Goal: Task Accomplishment & Management: Manage account settings

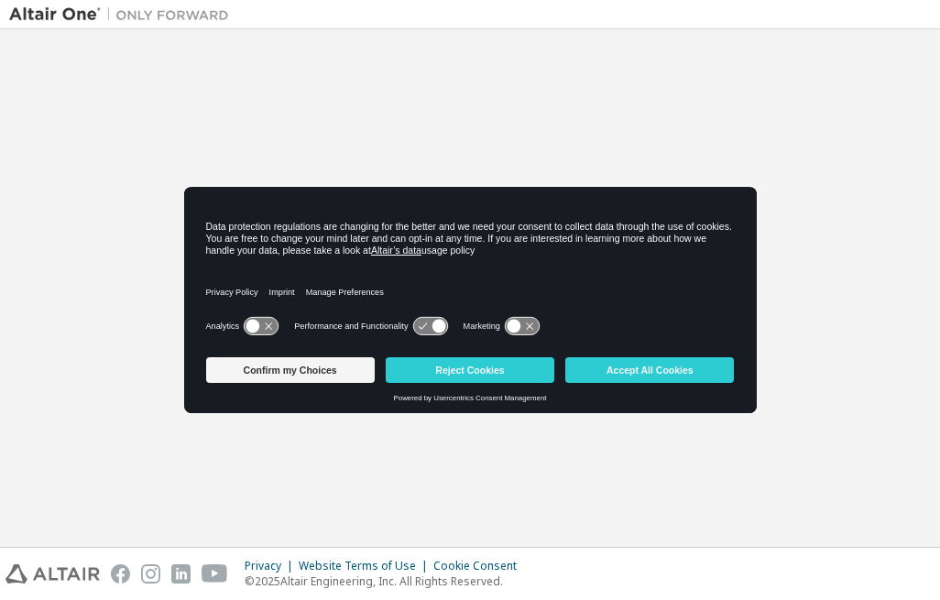
click at [256, 327] on icon at bounding box center [253, 327] width 14 height 14
click at [435, 325] on icon at bounding box center [438, 327] width 14 height 14
click at [428, 328] on icon at bounding box center [430, 326] width 34 height 17
click at [433, 326] on icon at bounding box center [438, 327] width 14 height 14
click at [259, 328] on icon at bounding box center [261, 326] width 34 height 17
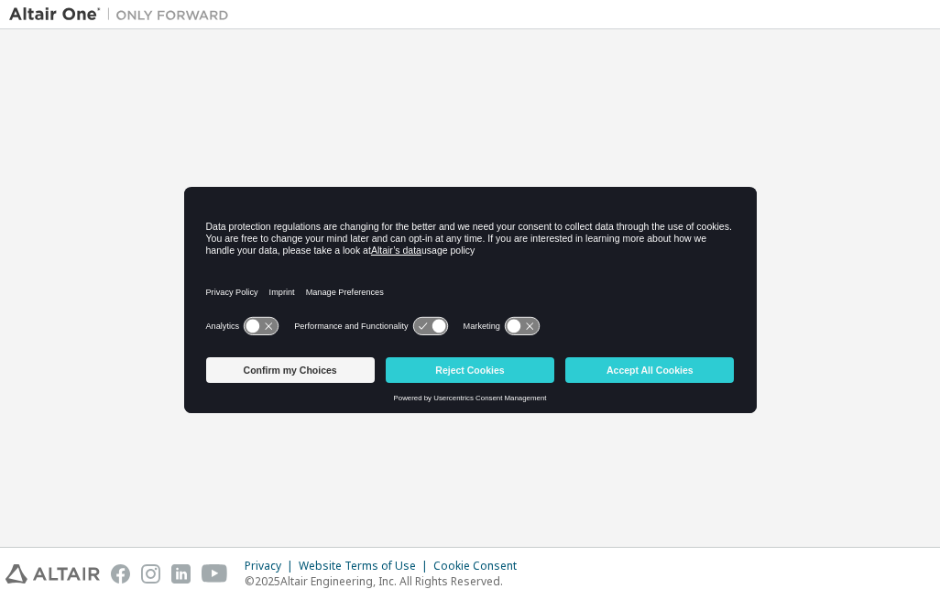
click at [430, 325] on icon at bounding box center [430, 326] width 34 height 17
click at [436, 327] on icon at bounding box center [438, 327] width 14 height 14
click at [418, 327] on icon at bounding box center [430, 326] width 34 height 17
click at [661, 374] on button "Accept All Cookies" at bounding box center [649, 370] width 169 height 26
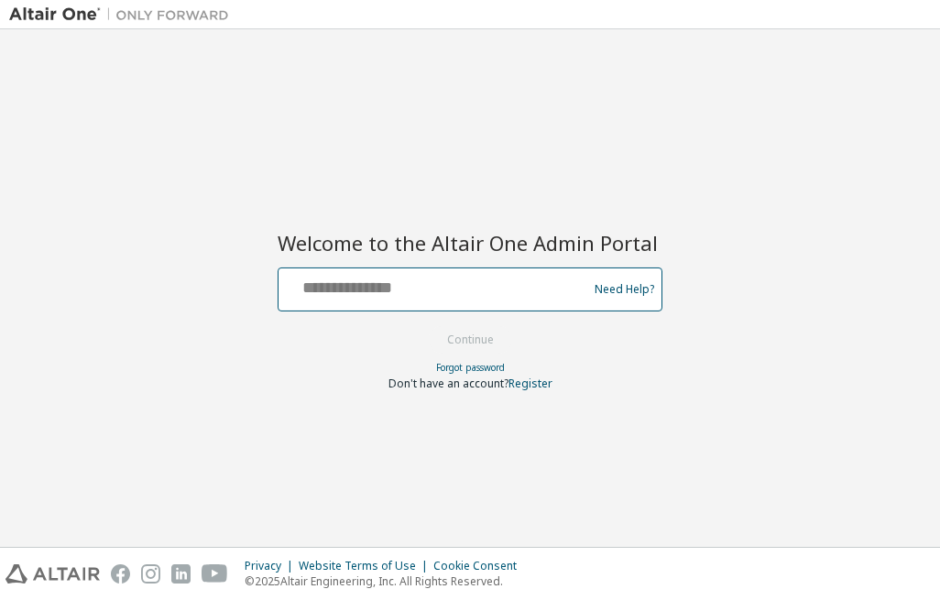
click at [347, 280] on input "text" at bounding box center [436, 285] width 300 height 27
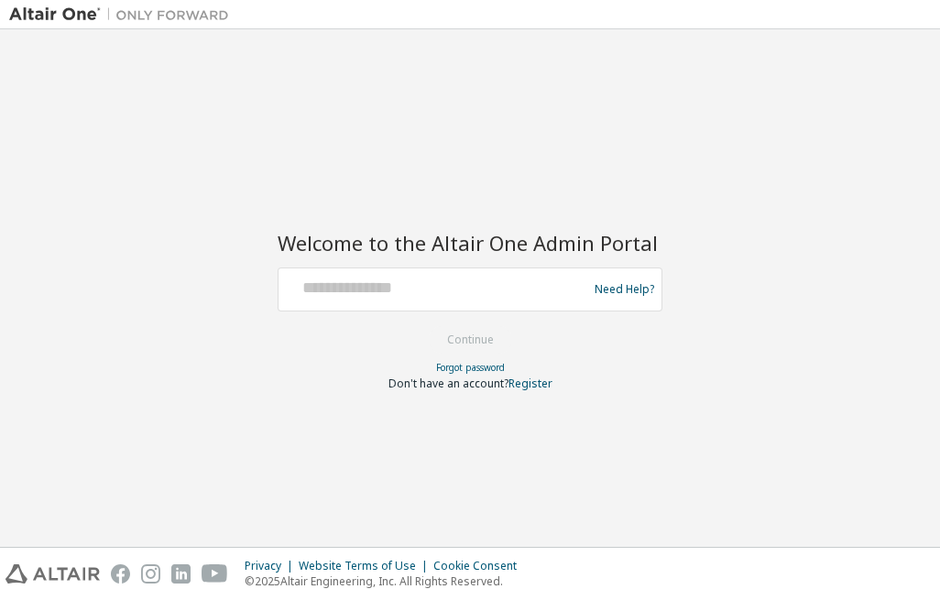
click at [280, 353] on form "Need Help? Please make sure that you provide your Global Login as email (e.g. @…" at bounding box center [470, 330] width 385 height 124
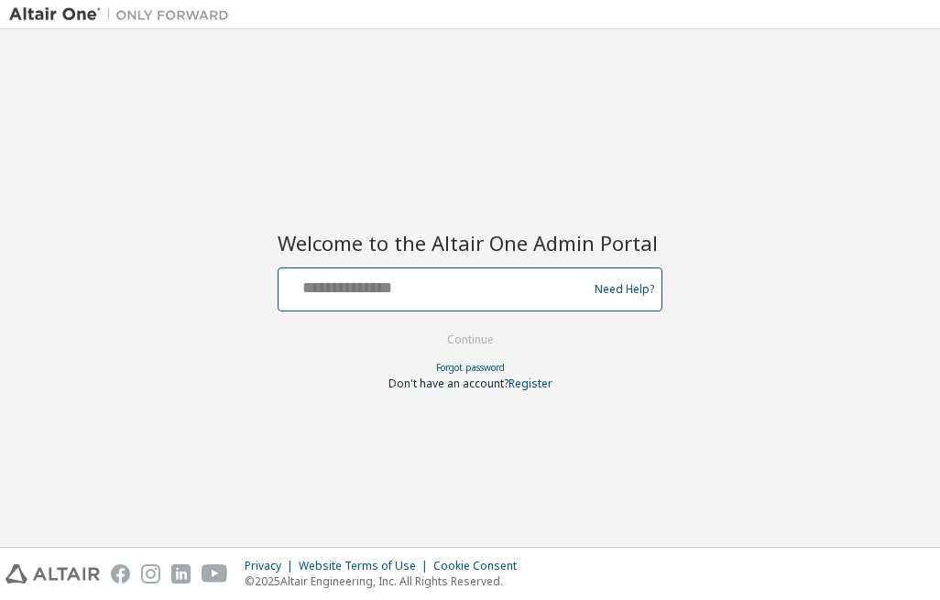
click at [310, 290] on input "text" at bounding box center [436, 285] width 300 height 27
type input "**********"
click at [316, 290] on input "text" at bounding box center [436, 285] width 300 height 27
type input "*"
click at [428, 326] on button "Continue" at bounding box center [470, 339] width 85 height 27
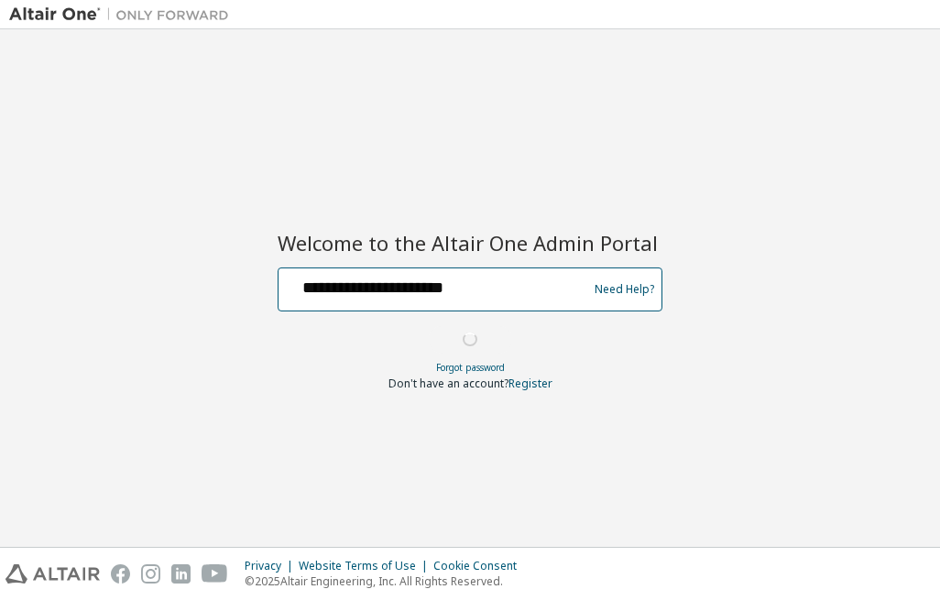
type input "**********"
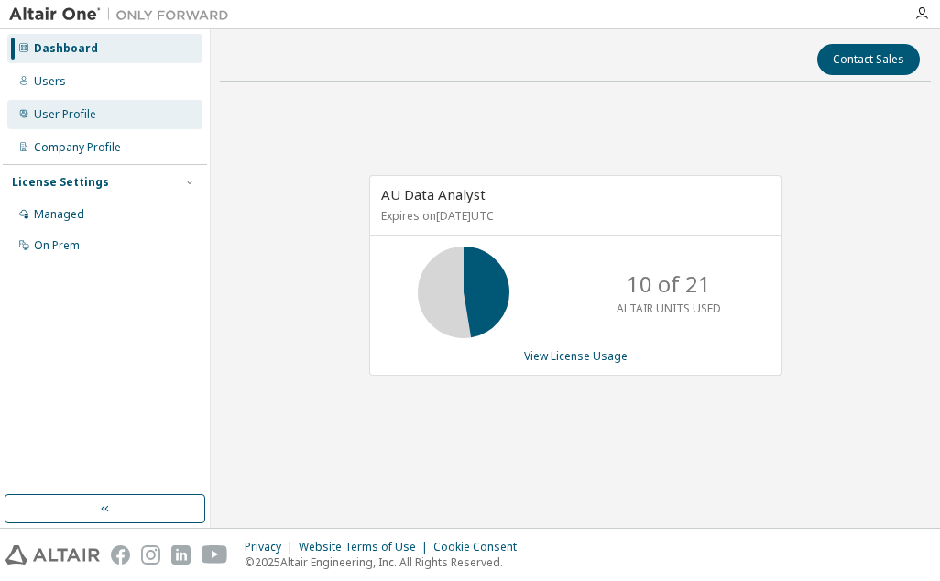
click at [60, 112] on div "User Profile" at bounding box center [65, 114] width 62 height 15
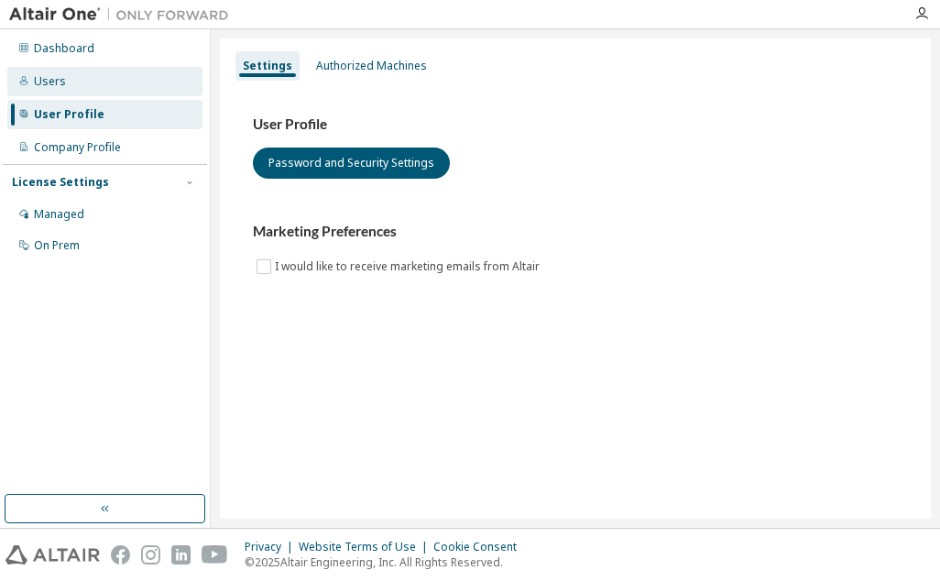
click at [60, 88] on div "Users" at bounding box center [50, 81] width 32 height 15
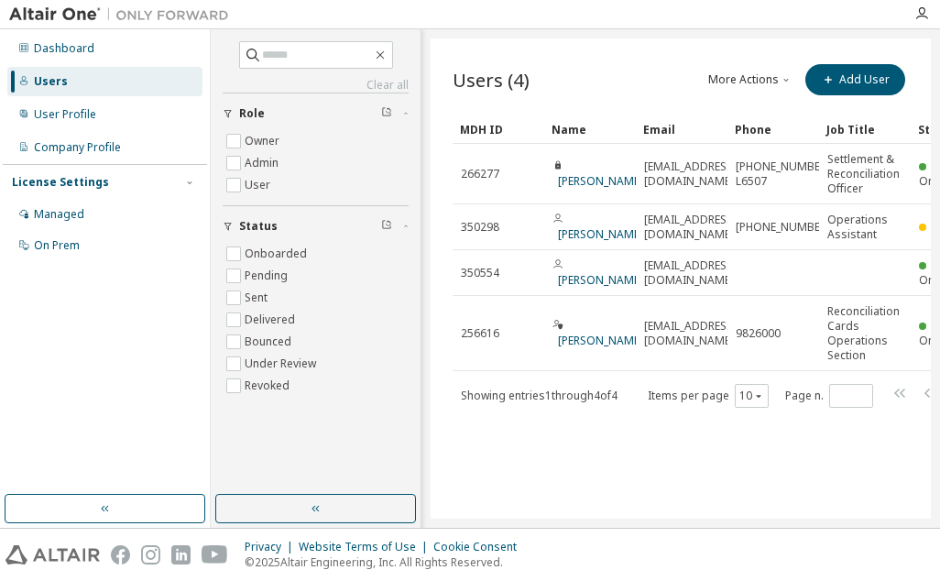
scroll to position [0, 71]
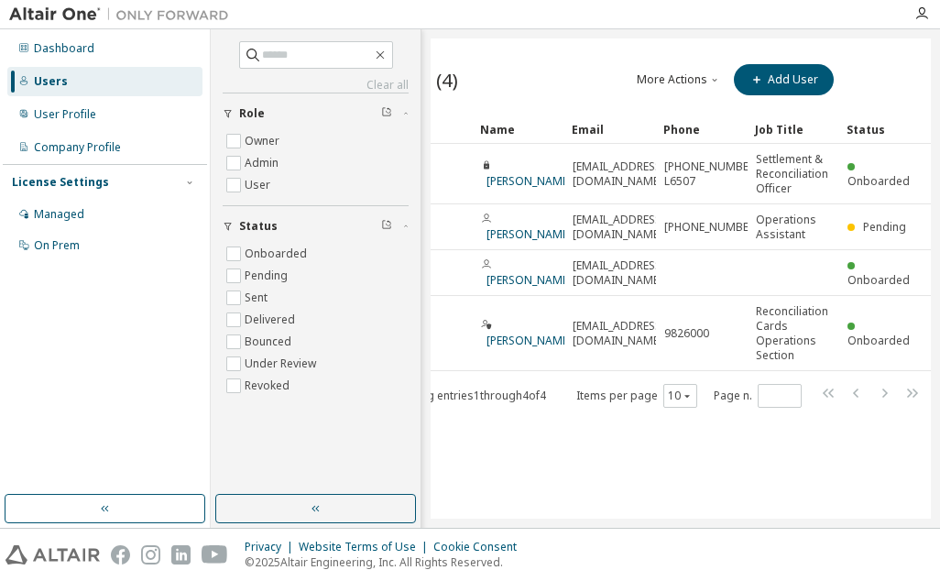
click at [74, 81] on div "Users" at bounding box center [104, 81] width 195 height 29
click at [435, 460] on div "Users (4) More Actions Import From CSV Export To CSV Add User Clear Load Save S…" at bounding box center [681, 278] width 500 height 480
click at [104, 82] on div "Users" at bounding box center [104, 81] width 195 height 29
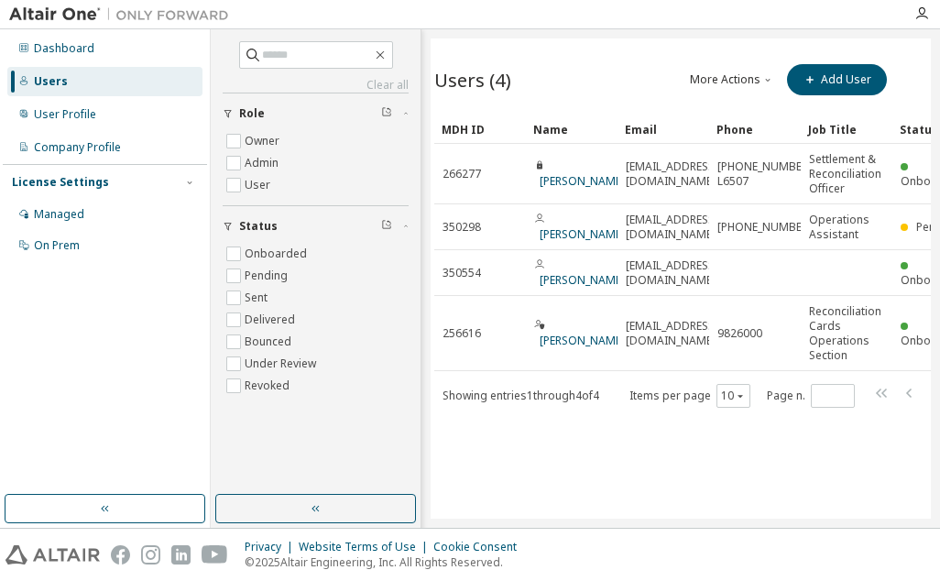
scroll to position [0, 0]
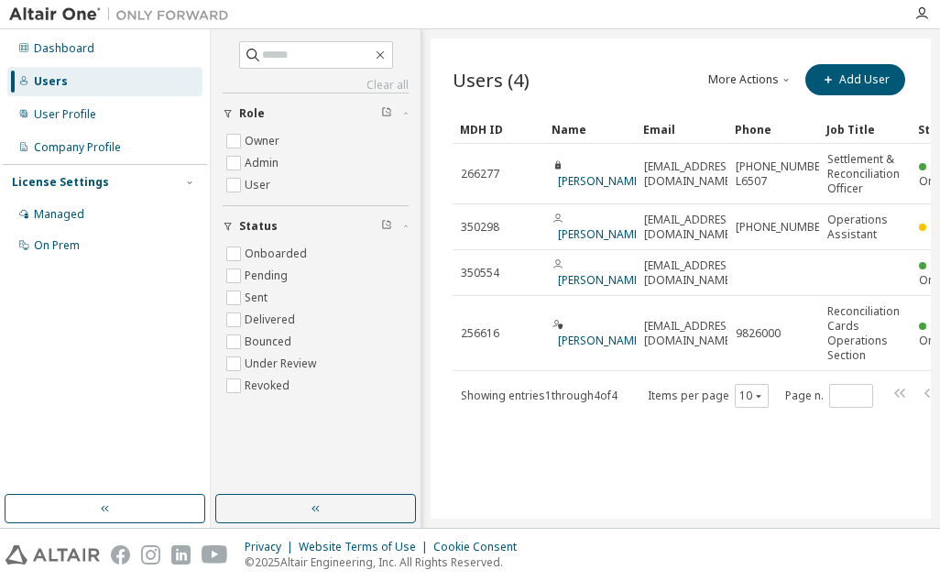
click at [773, 77] on button "More Actions" at bounding box center [750, 79] width 88 height 31
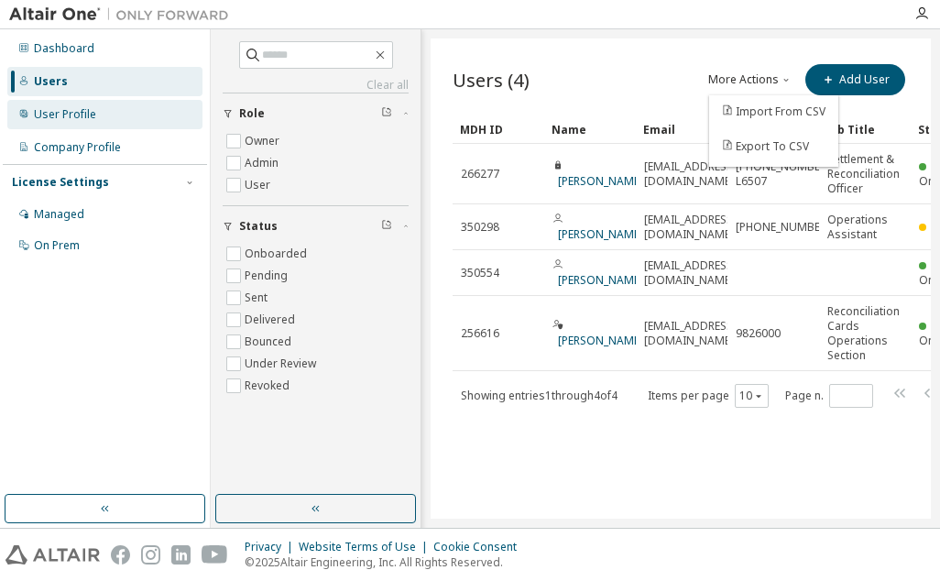
click at [59, 112] on div "User Profile" at bounding box center [65, 114] width 62 height 15
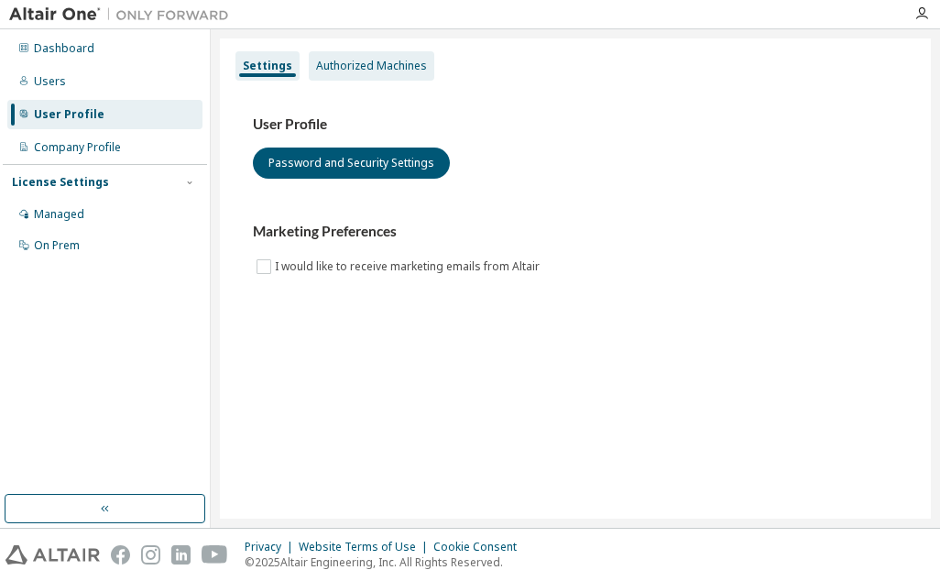
click at [350, 67] on div "Authorized Machines" at bounding box center [371, 66] width 111 height 15
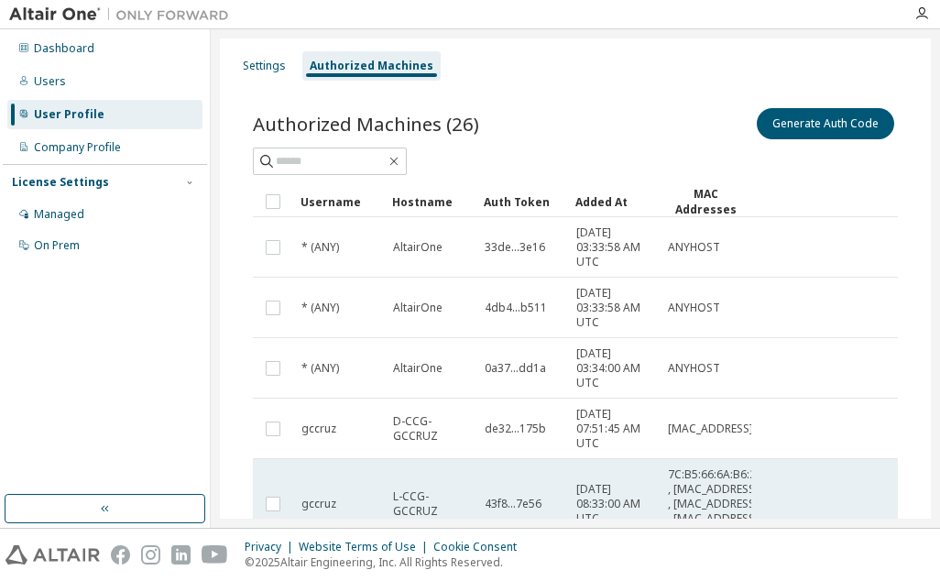
click at [461, 485] on td "L-CCG-GCCRUZ" at bounding box center [431, 504] width 92 height 90
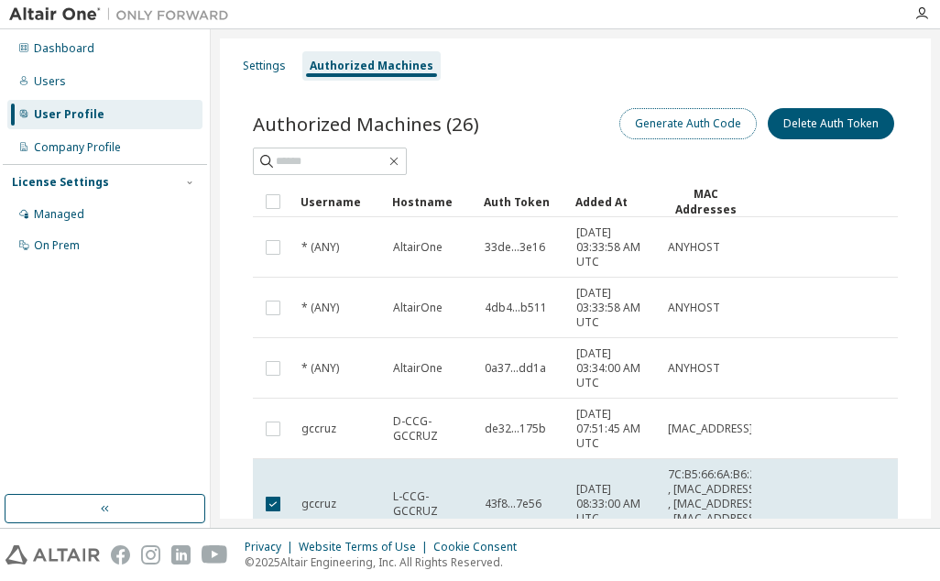
click at [672, 123] on button "Generate Auth Code" at bounding box center [687, 123] width 137 height 31
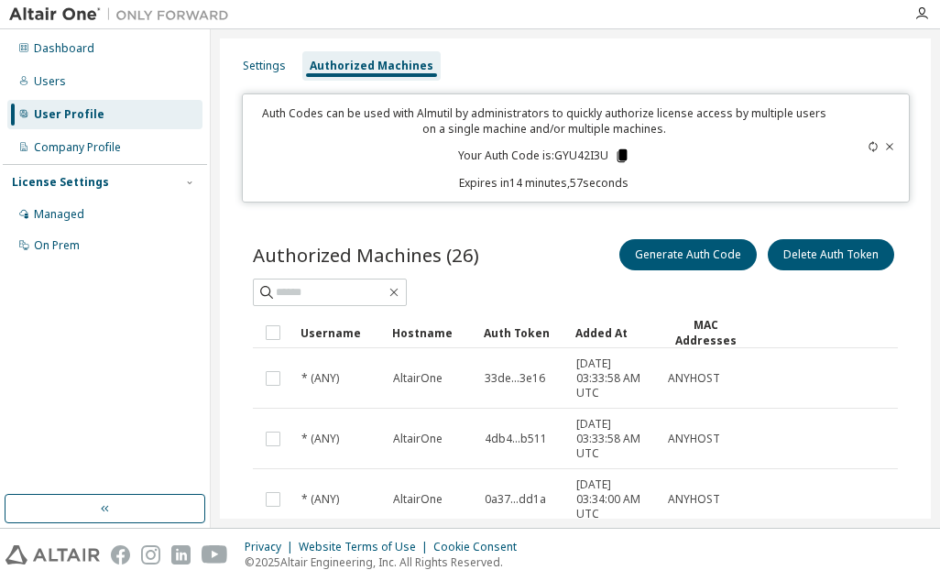
click at [617, 156] on icon at bounding box center [622, 155] width 10 height 13
click at [92, 442] on div "Dashboard Users User Profile Company Profile License Settings Managed On Prem" at bounding box center [105, 262] width 204 height 460
click at [917, 12] on icon "button" at bounding box center [921, 13] width 15 height 15
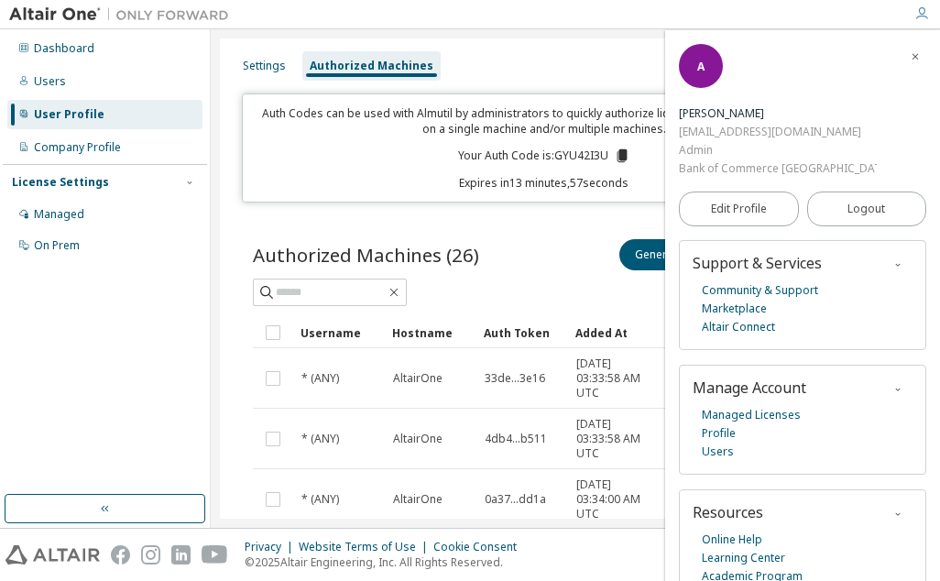
click at [87, 348] on div "Dashboard Users User Profile Company Profile License Settings Managed On Prem" at bounding box center [105, 262] width 204 height 460
click at [159, 369] on div "Dashboard Users User Profile Company Profile License Settings Managed On Prem" at bounding box center [105, 262] width 204 height 460
click at [525, 7] on div at bounding box center [570, 14] width 665 height 28
click at [920, 17] on icon "button" at bounding box center [921, 13] width 15 height 15
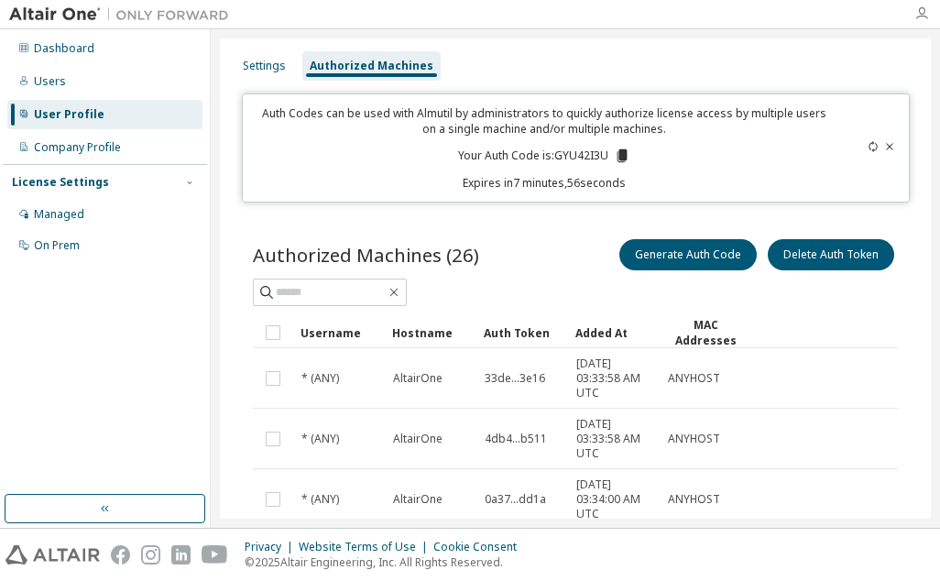
click at [921, 16] on icon "button" at bounding box center [921, 13] width 15 height 15
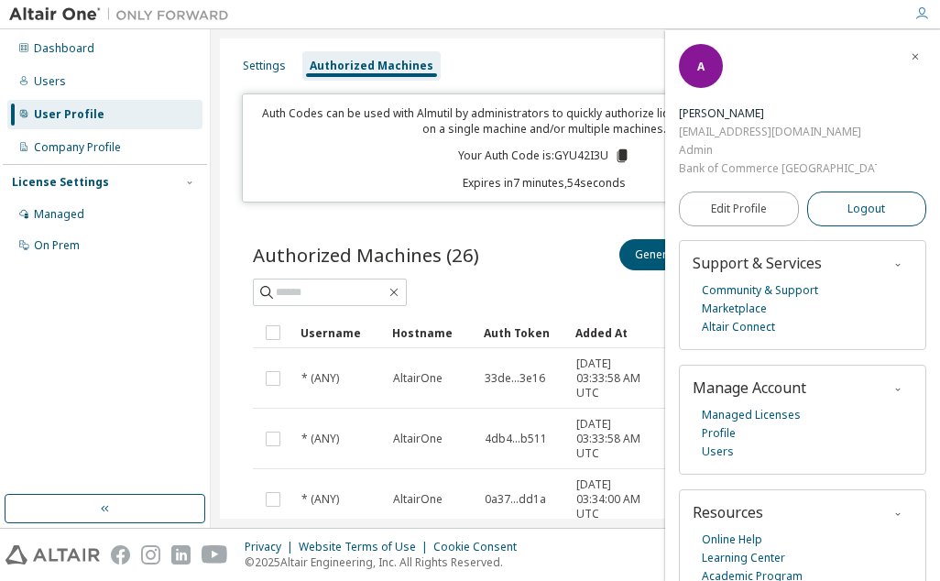
click at [881, 200] on span "Logout" at bounding box center [866, 209] width 38 height 18
